Goal: Find specific page/section: Find specific page/section

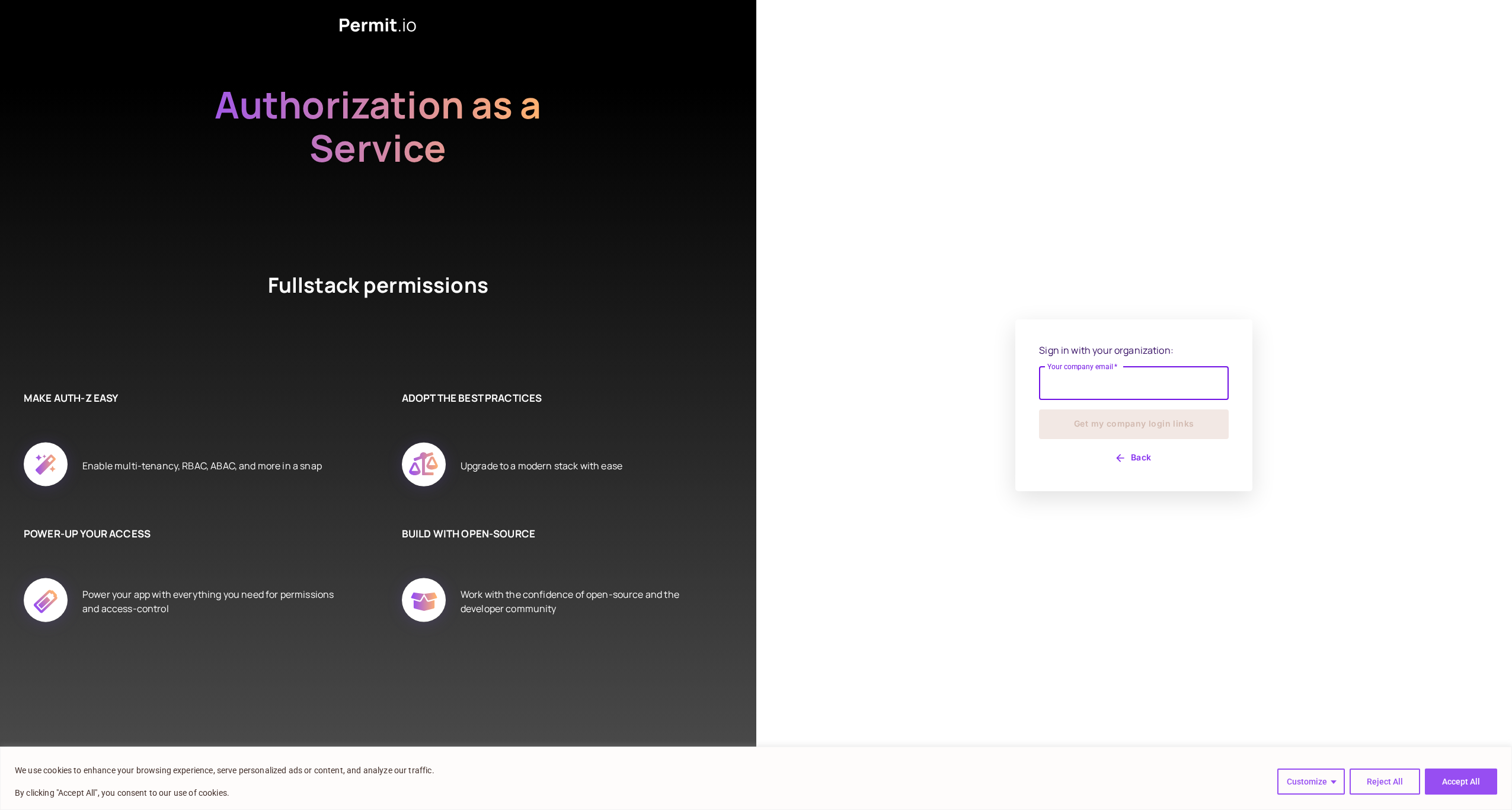
click at [1089, 384] on input "Your company email   *" at bounding box center [1133, 383] width 190 height 33
type input "**********"
click at [1155, 423] on button "Get my company login links" at bounding box center [1133, 425] width 190 height 30
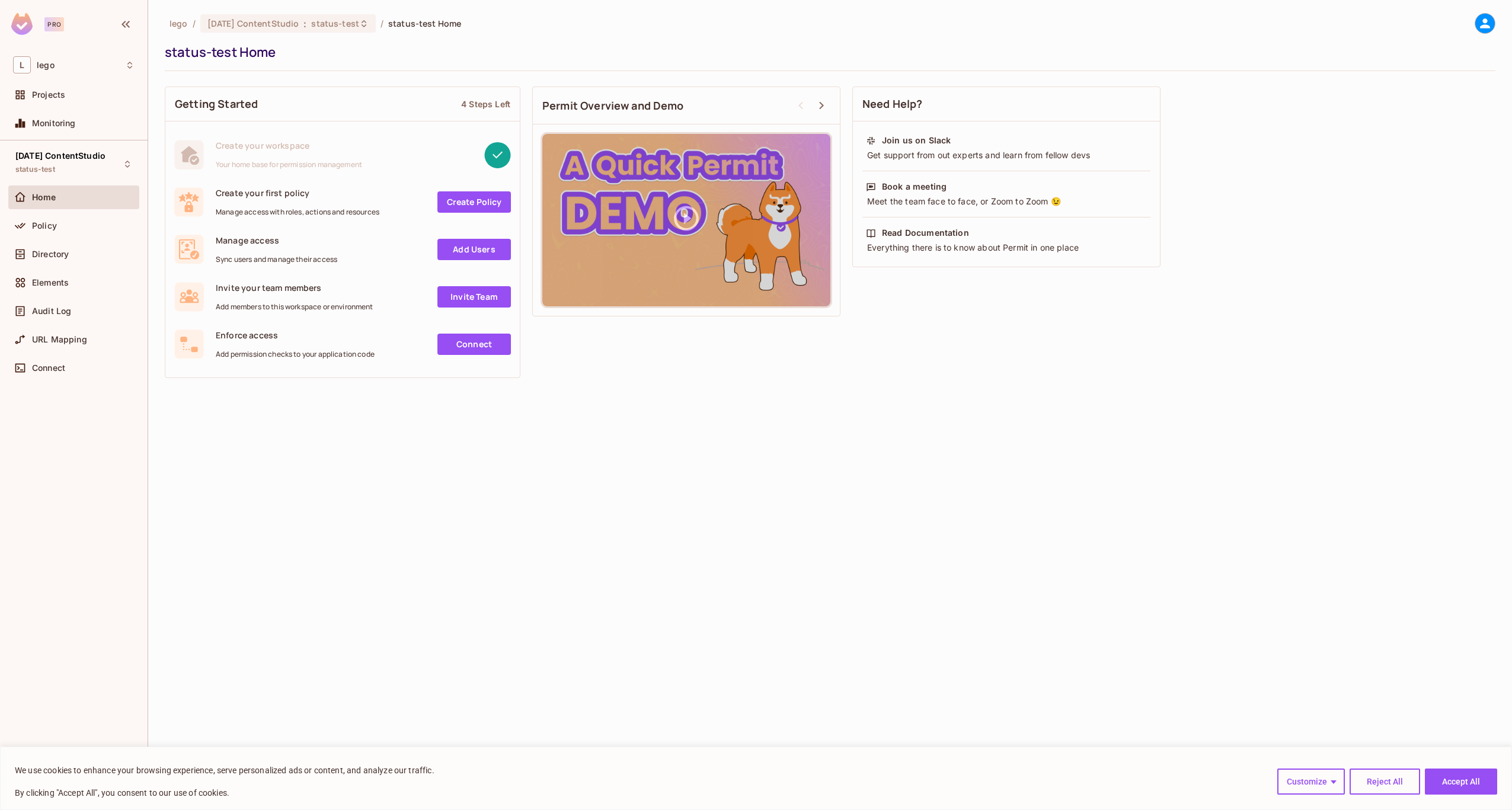
click at [606, 524] on div "lego / [DATE] ContentStudio : status-test / status-test Home status-test Home G…" at bounding box center [829, 405] width 1363 height 810
click at [43, 221] on span "Policy" at bounding box center [44, 225] width 25 height 9
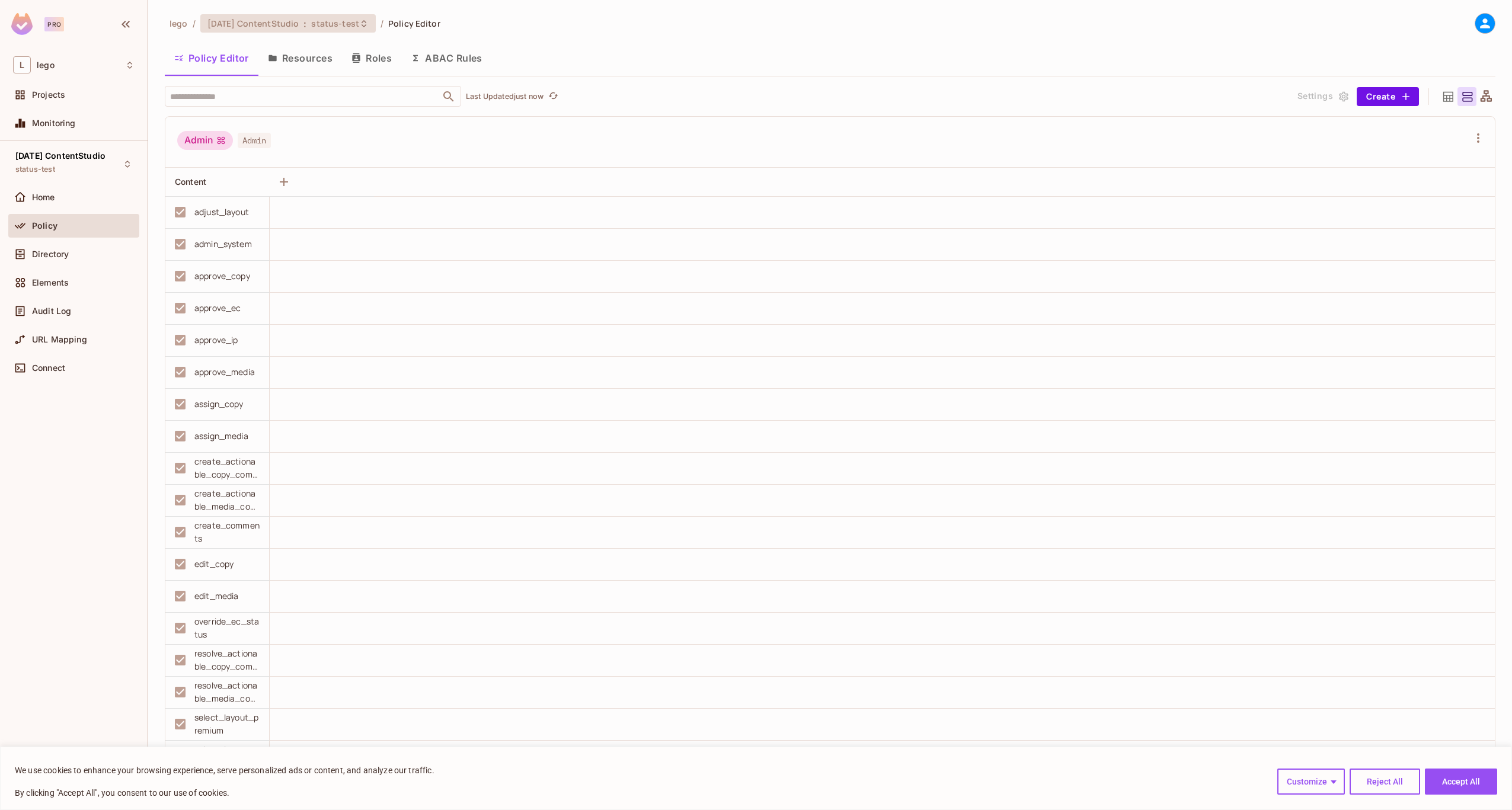
click at [327, 23] on span "status-test" at bounding box center [335, 23] width 48 height 11
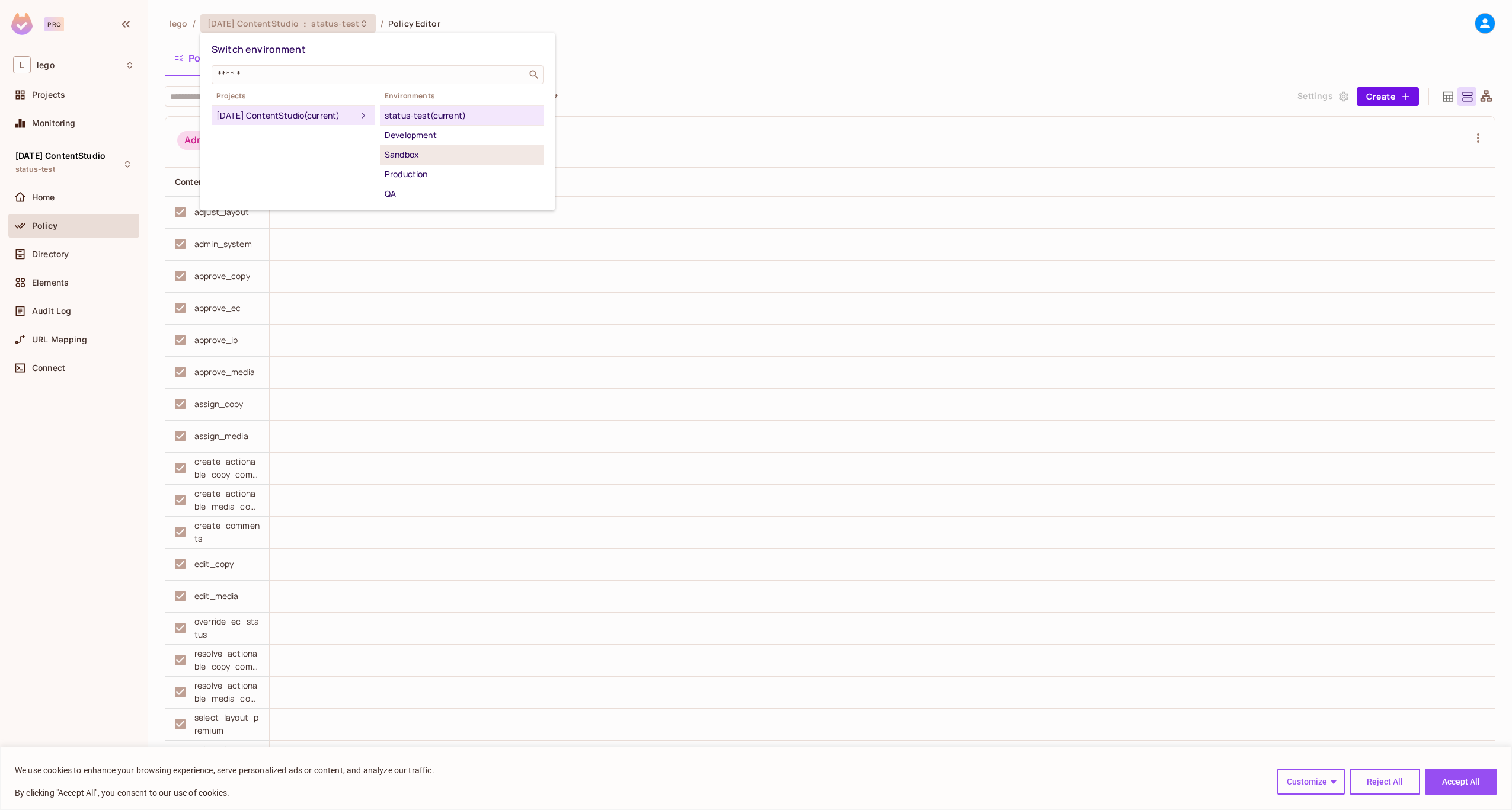
click at [421, 146] on li "Sandbox" at bounding box center [461, 154] width 164 height 20
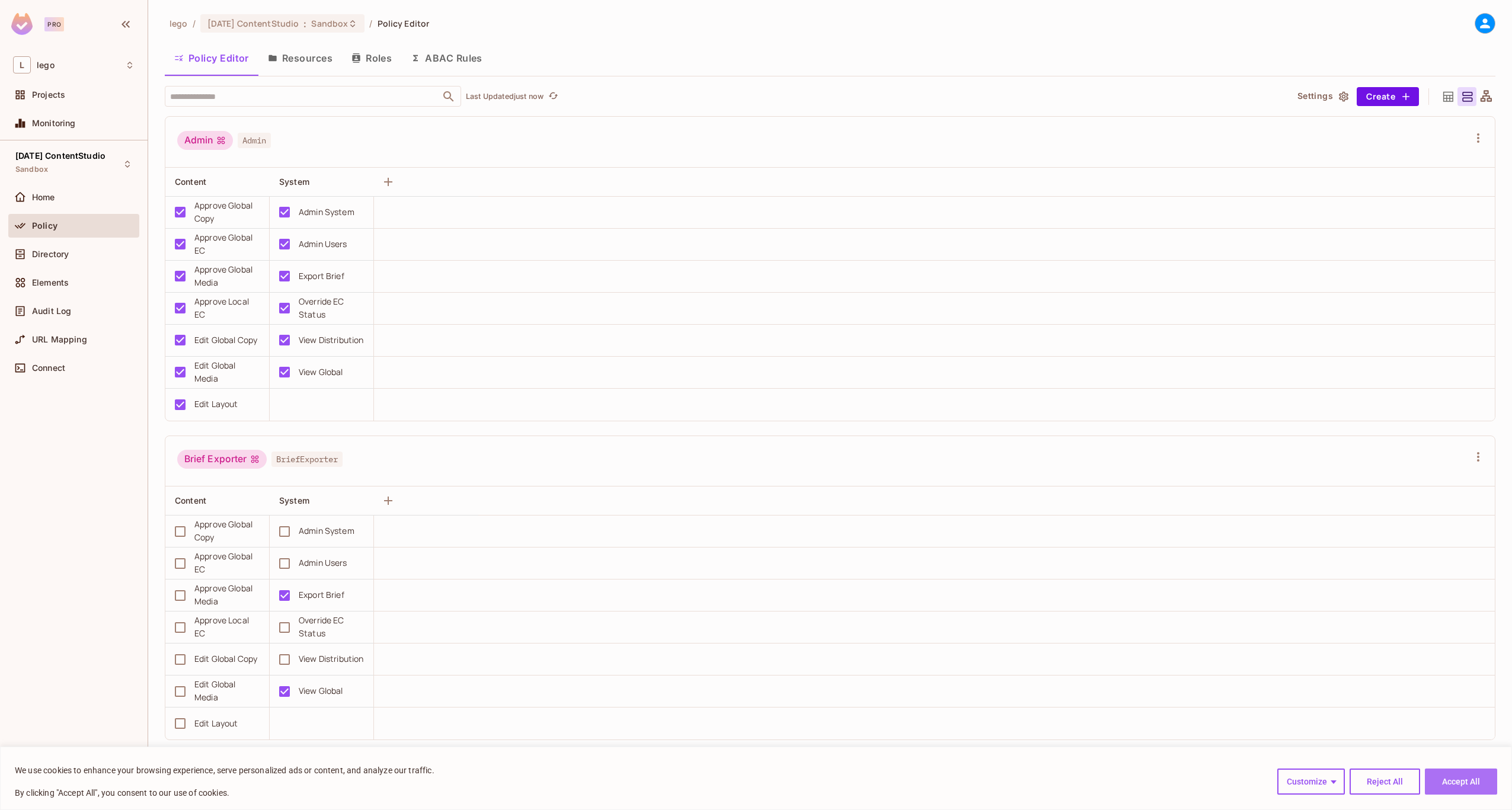
click at [1461, 778] on button "Accept All" at bounding box center [1460, 782] width 72 height 26
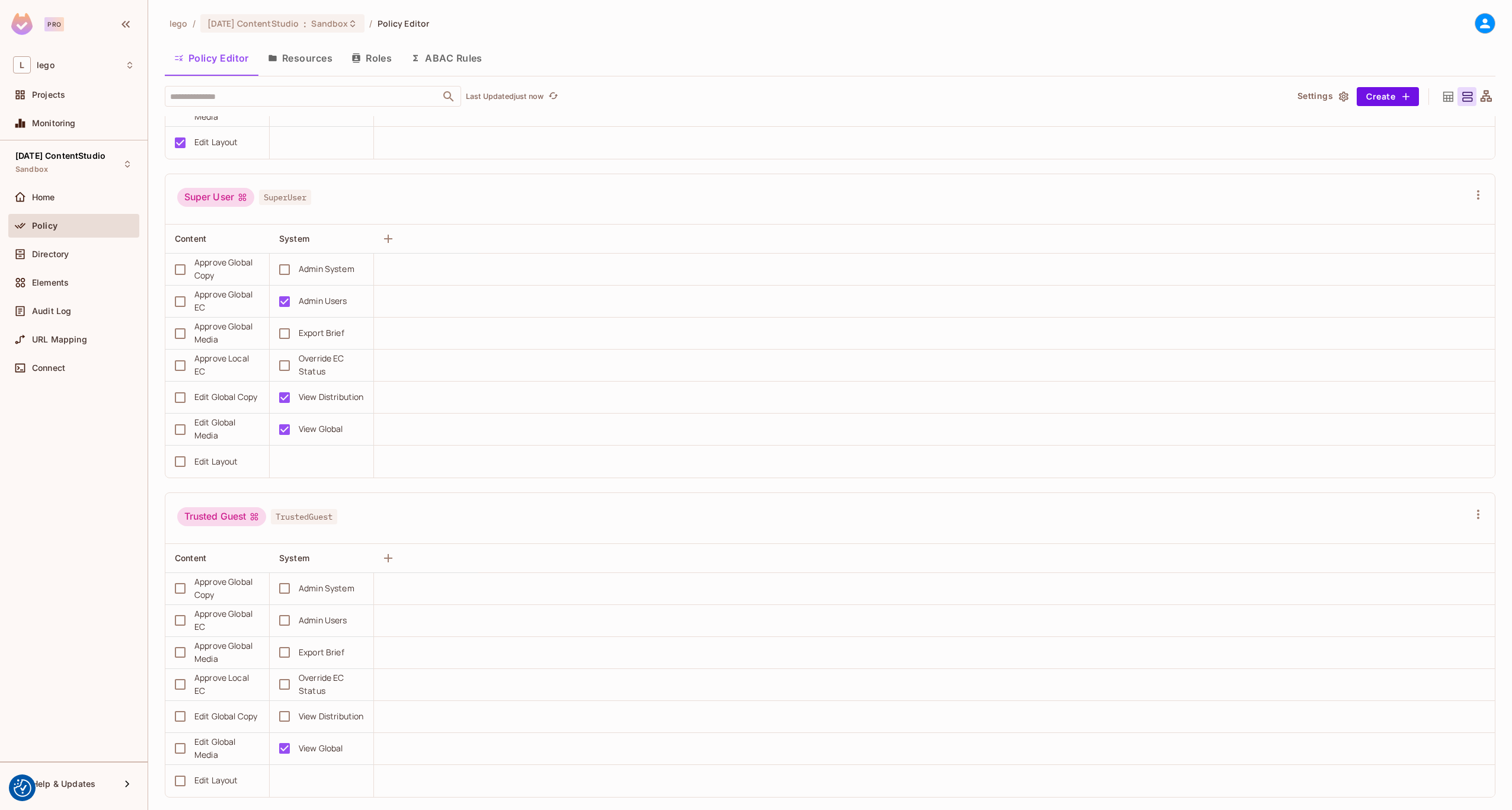
scroll to position [2828, 0]
